Goal: Task Accomplishment & Management: Manage account settings

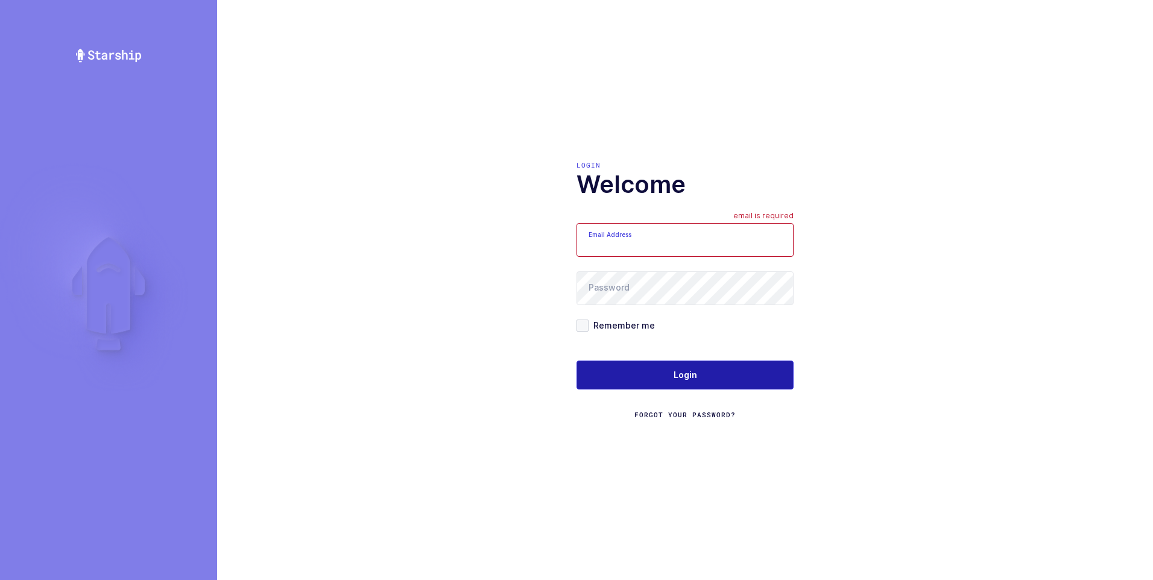
type input "[PERSON_NAME][EMAIL_ADDRESS][DOMAIN_NAME]"
click at [681, 375] on span "Login" at bounding box center [686, 375] width 24 height 12
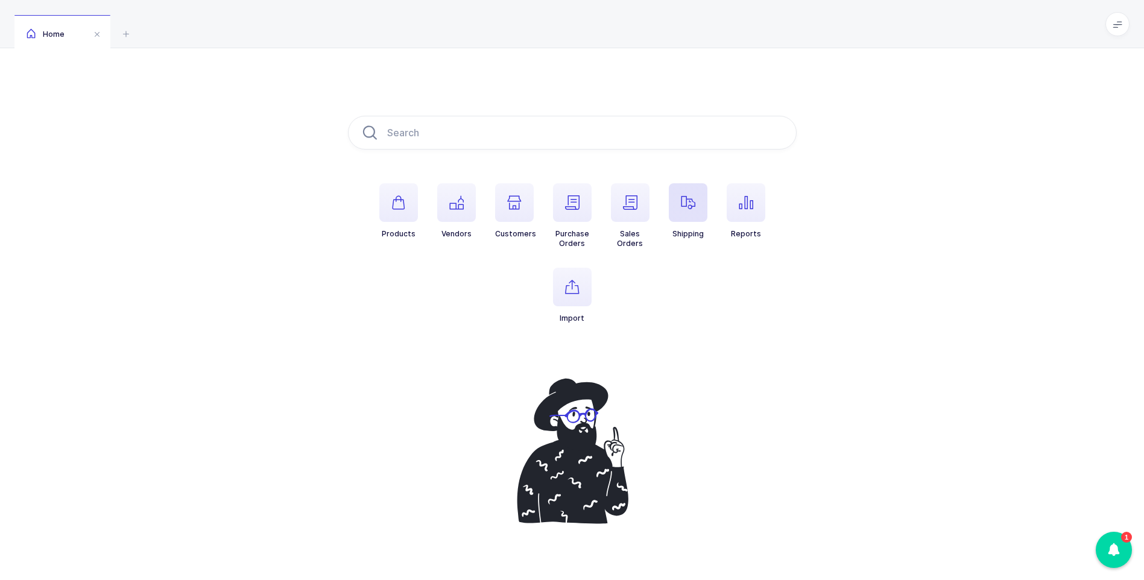
click at [685, 201] on icon "button" at bounding box center [688, 202] width 14 height 14
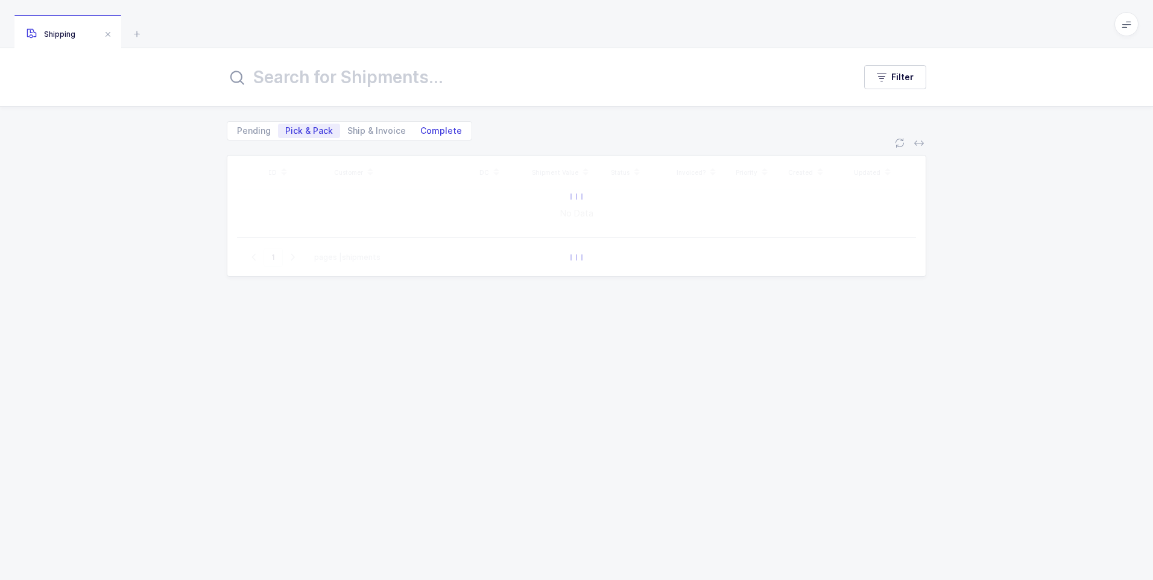
click at [448, 130] on span "Complete" at bounding box center [441, 131] width 42 height 8
click at [421, 130] on input "Complete" at bounding box center [417, 128] width 8 height 8
radio input "true"
radio input "false"
click at [430, 77] on input "text" at bounding box center [533, 77] width 613 height 29
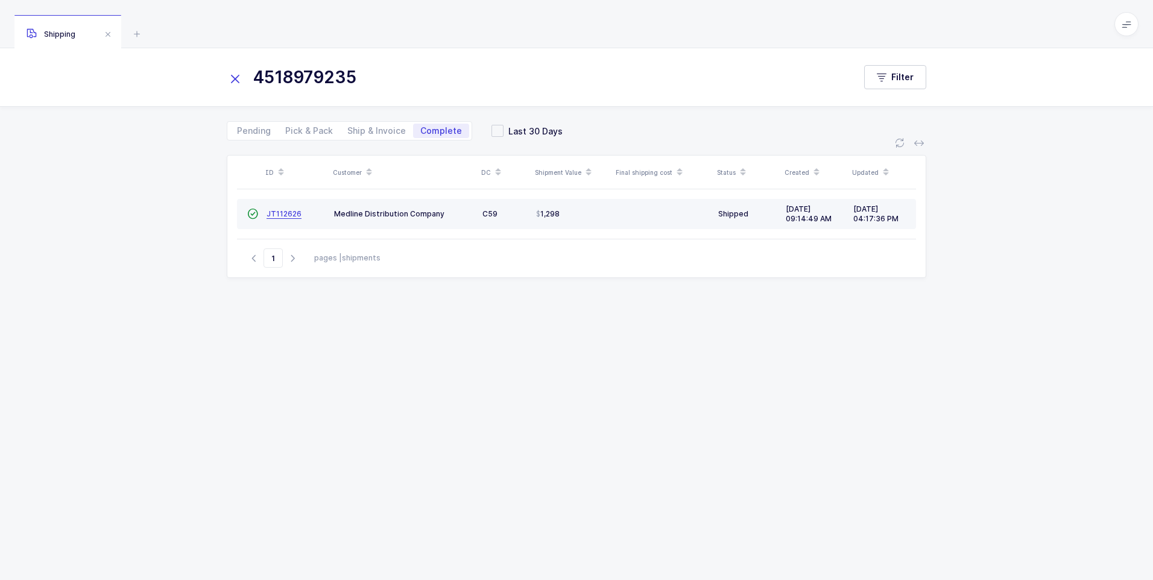
type input "4518979235"
click at [288, 215] on span "JT112626" at bounding box center [284, 213] width 35 height 9
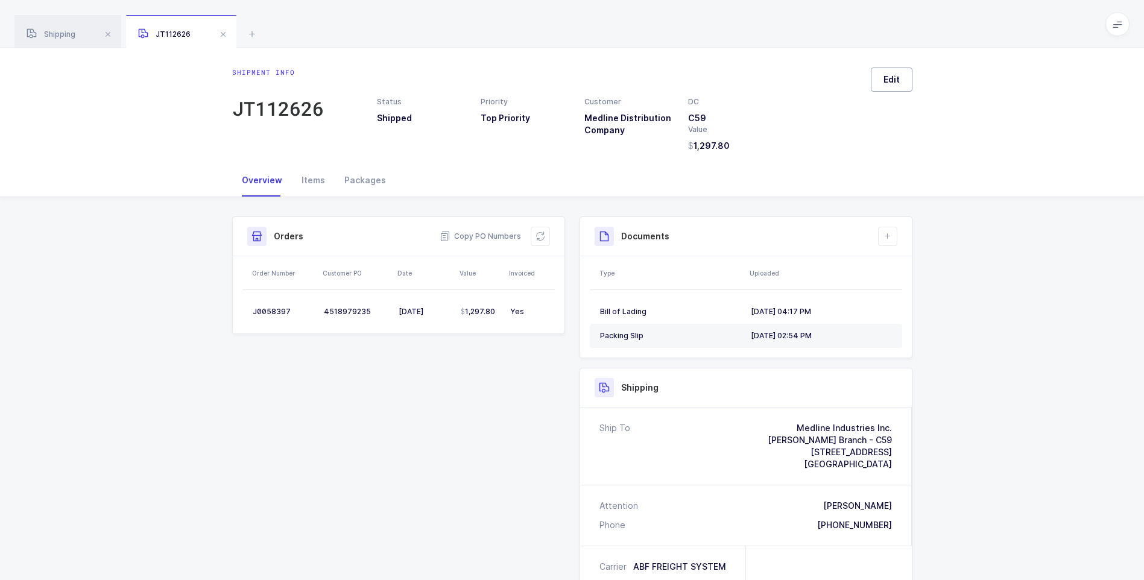
click at [895, 86] on button "Edit" at bounding box center [892, 80] width 42 height 24
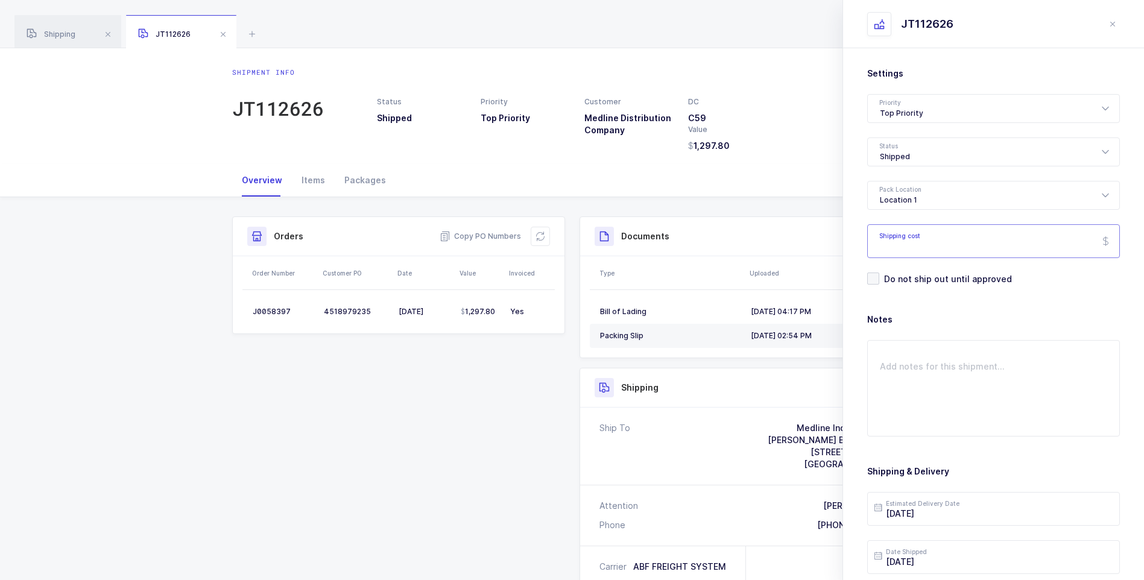
click at [907, 238] on input "Shipping cost" at bounding box center [993, 241] width 253 height 34
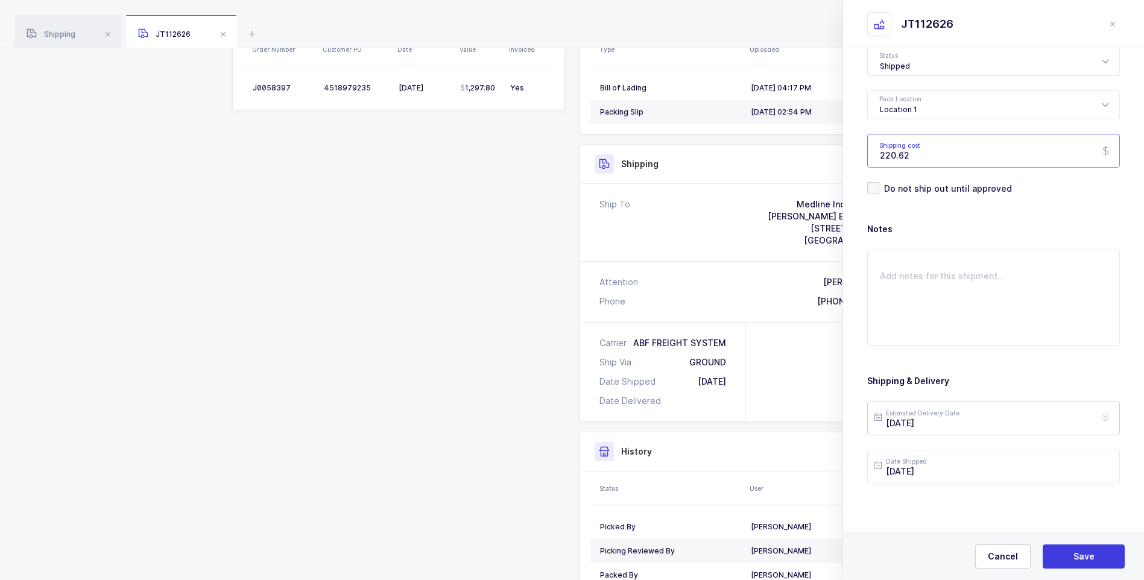
scroll to position [241, 0]
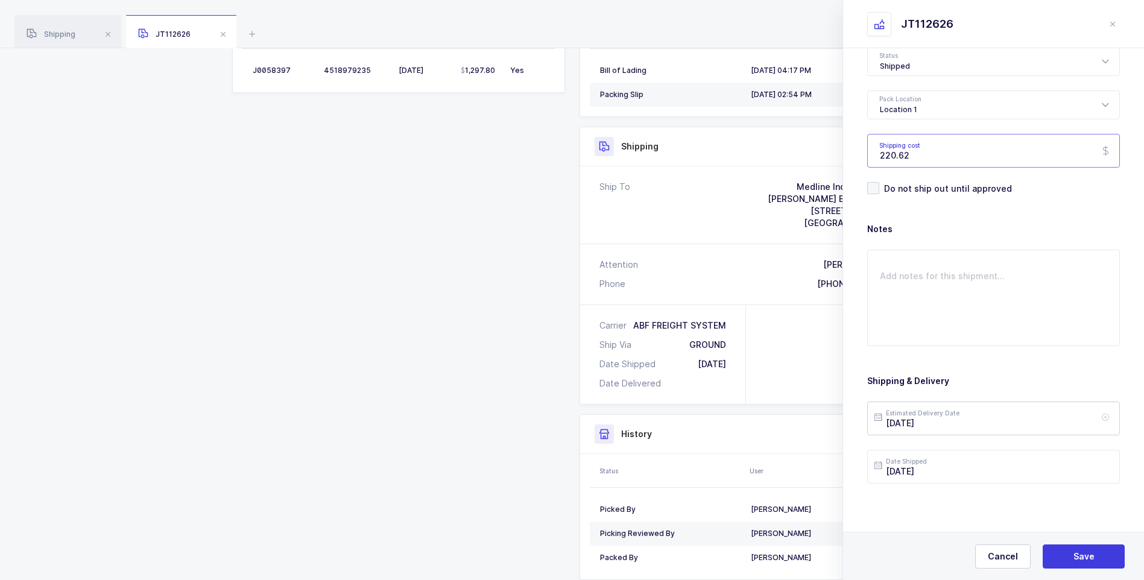
type input "220.62"
click at [954, 429] on input "2025-09-11" at bounding box center [993, 419] width 253 height 34
click at [914, 306] on span "15" at bounding box center [915, 304] width 14 height 14
type input "2025-09-15"
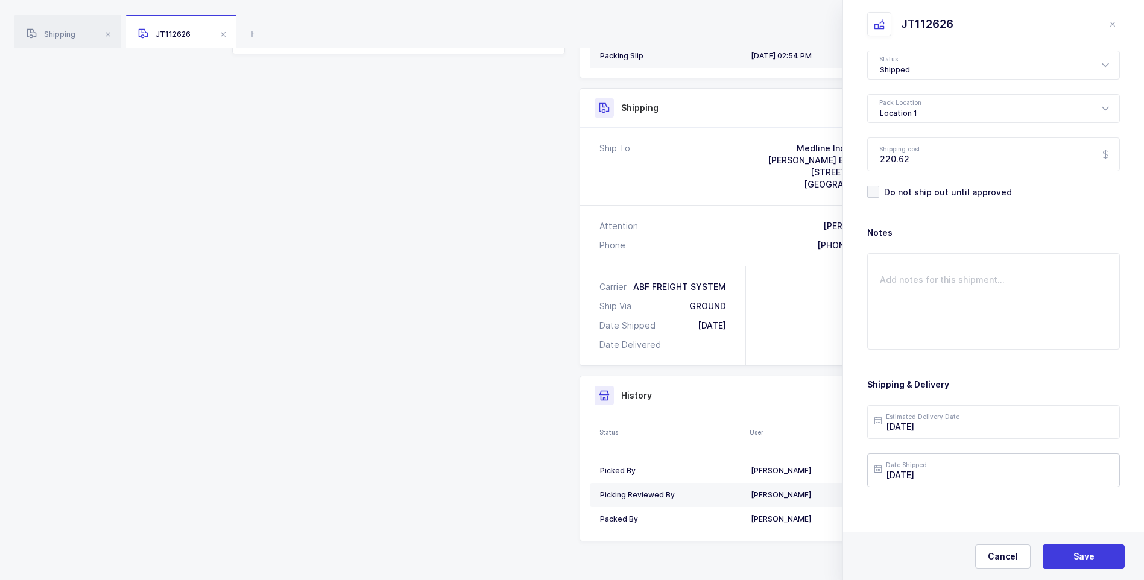
scroll to position [90, 0]
click at [1075, 553] on span "Save" at bounding box center [1084, 557] width 21 height 12
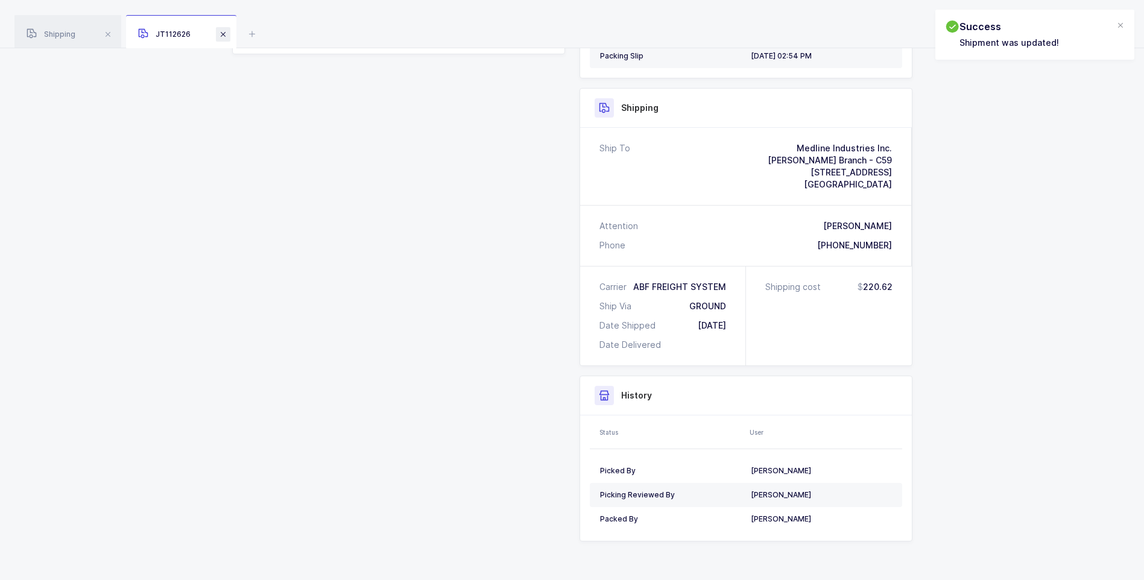
click at [223, 28] on span at bounding box center [223, 34] width 14 height 14
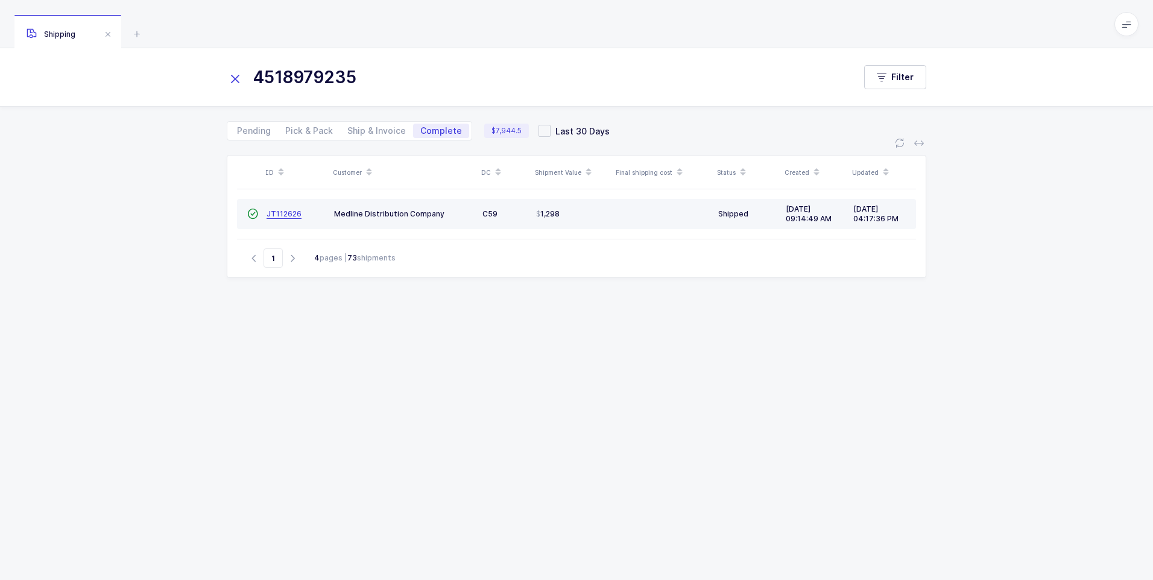
click at [274, 211] on span "JT112626" at bounding box center [284, 213] width 35 height 9
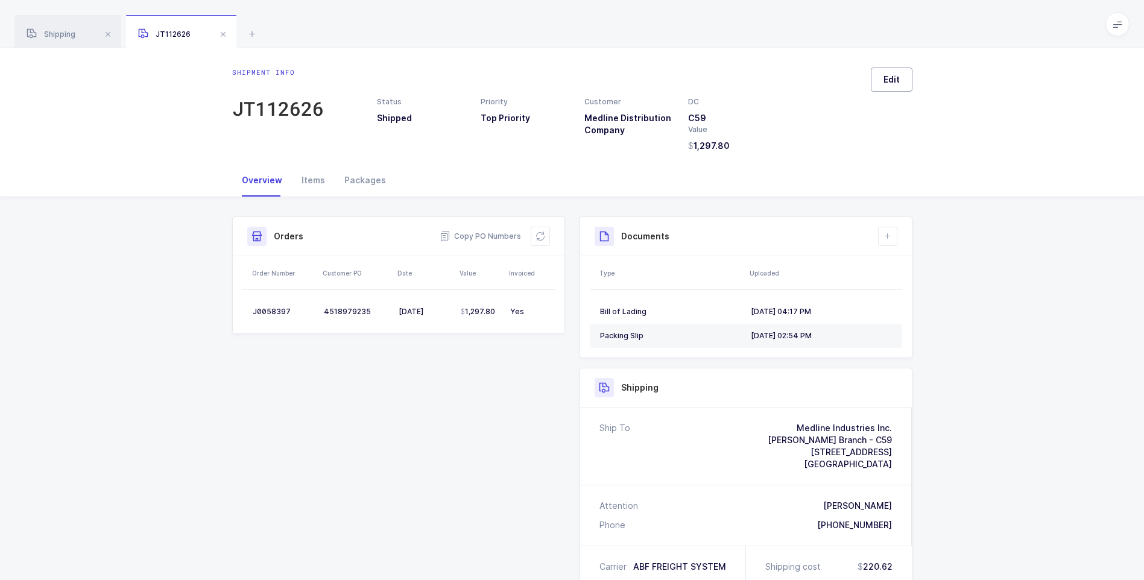
click at [890, 76] on span "Edit" at bounding box center [892, 80] width 16 height 12
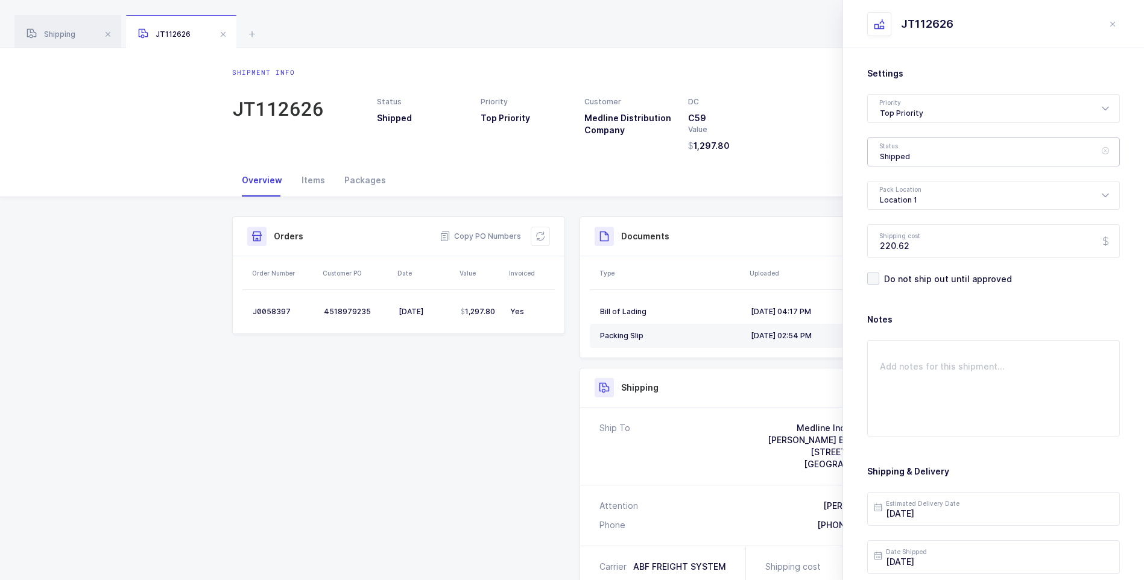
click at [1081, 156] on div "Shipped" at bounding box center [993, 152] width 253 height 29
click at [901, 259] on span "Delivered" at bounding box center [900, 263] width 40 height 10
type input "Delivered"
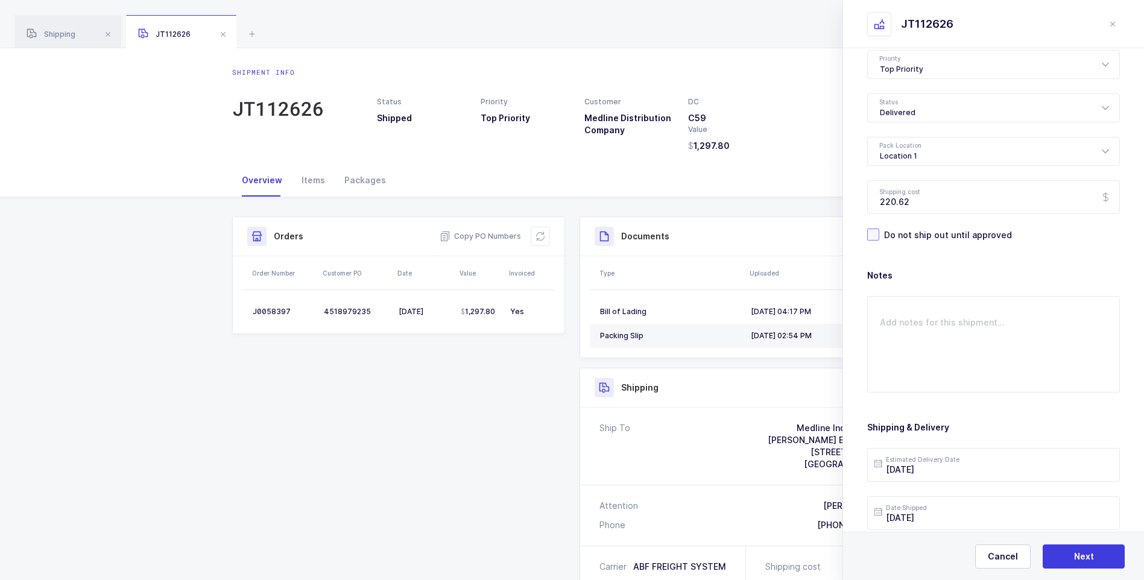
scroll to position [139, 0]
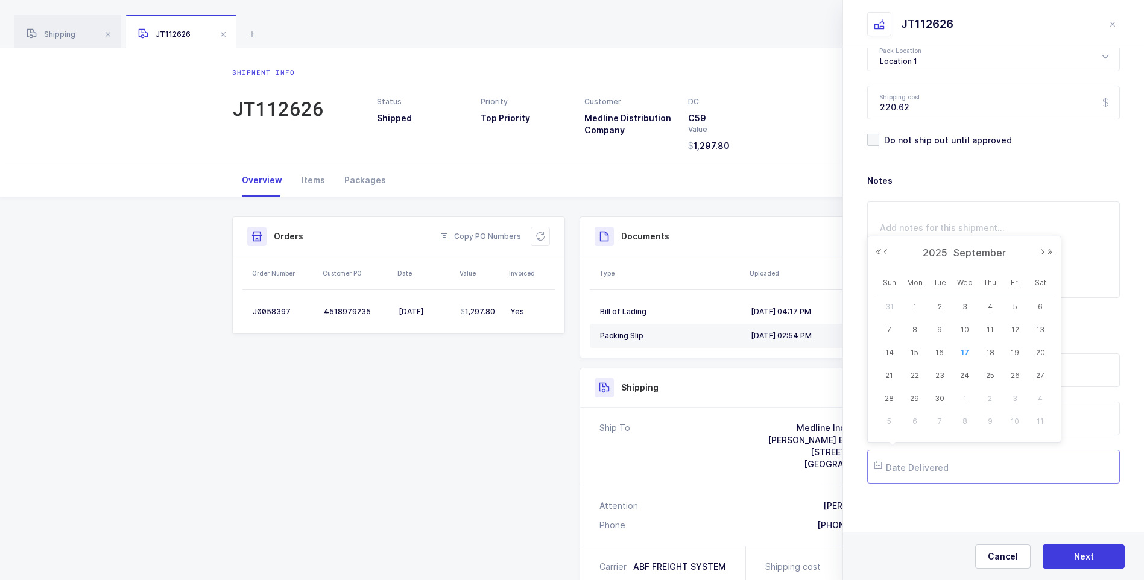
click at [910, 469] on input "text" at bounding box center [993, 467] width 253 height 34
click at [941, 350] on span "16" at bounding box center [940, 353] width 14 height 14
type input "2025-09-16"
click at [1082, 551] on span "Next" at bounding box center [1084, 557] width 20 height 12
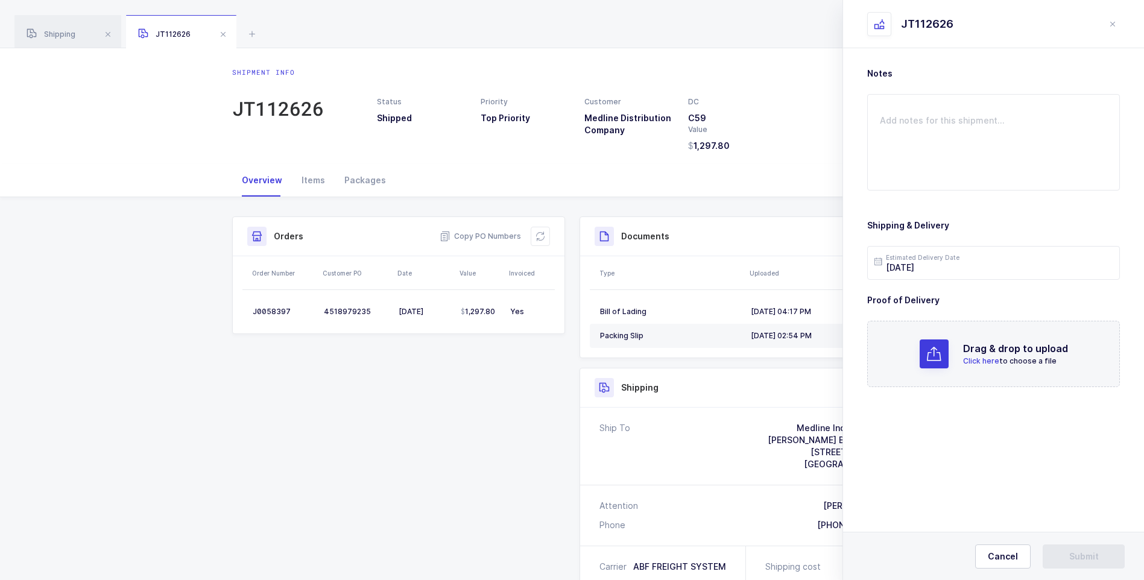
click at [981, 362] on span "Click here" at bounding box center [981, 360] width 36 height 9
click at [1080, 557] on span "Submit" at bounding box center [1084, 557] width 30 height 12
